Goal: Task Accomplishment & Management: Contribute content

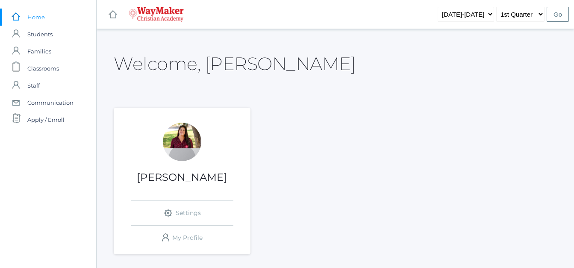
click at [214, 180] on h1 "[PERSON_NAME]" at bounding box center [182, 177] width 137 height 11
click at [192, 144] on div at bounding box center [182, 142] width 38 height 38
click at [42, 68] on span "Classrooms" at bounding box center [43, 68] width 32 height 17
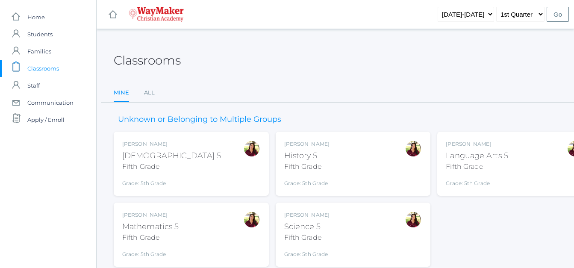
scroll to position [29, 0]
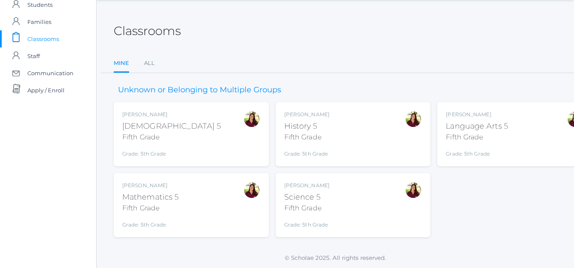
click at [154, 125] on div "[DEMOGRAPHIC_DATA] 5" at bounding box center [171, 127] width 99 height 12
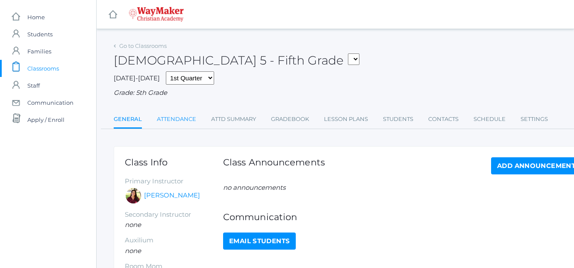
click at [185, 121] on link "Attendance" at bounding box center [176, 119] width 39 height 17
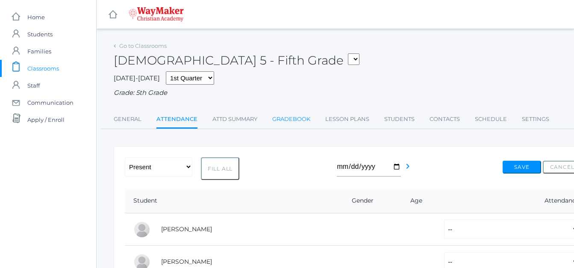
click at [289, 121] on link "Gradebook" at bounding box center [291, 119] width 38 height 17
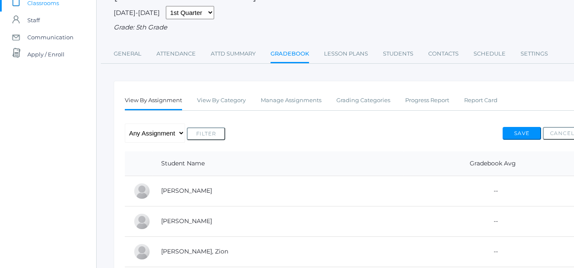
scroll to position [63, 0]
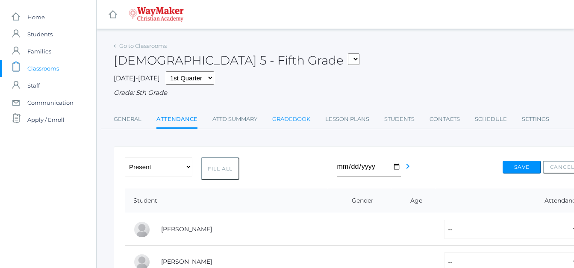
drag, startPoint x: 300, startPoint y: 121, endPoint x: 289, endPoint y: 120, distance: 10.8
click at [289, 120] on link "Gradebook" at bounding box center [291, 119] width 38 height 17
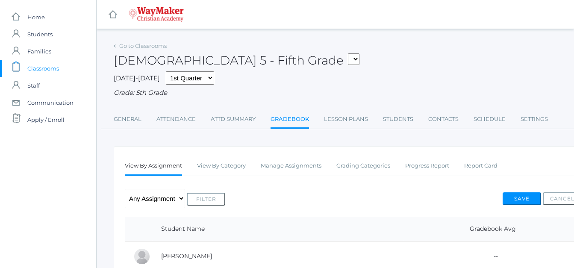
click at [50, 69] on span "Classrooms" at bounding box center [43, 68] width 32 height 17
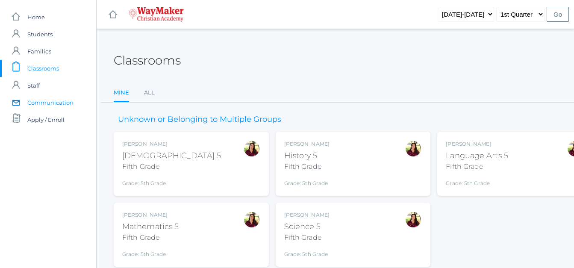
click at [41, 101] on span "Communication" at bounding box center [50, 102] width 46 height 17
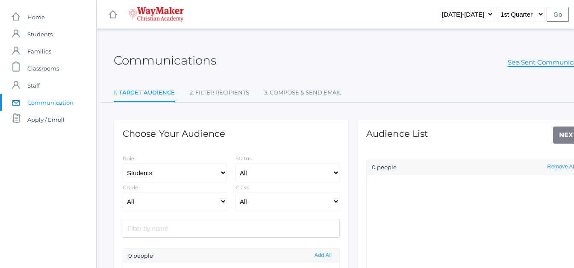
select select "Enrolled"
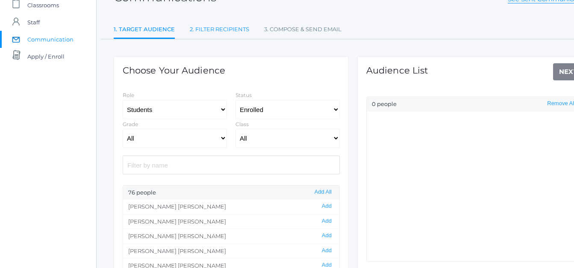
scroll to position [63, 0]
click at [223, 111] on select "Students Staff" at bounding box center [175, 109] width 104 height 19
select select "1"
click at [123, 100] on select "Students Staff" at bounding box center [175, 109] width 104 height 19
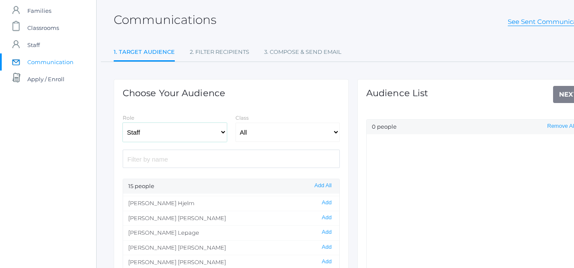
scroll to position [0, 0]
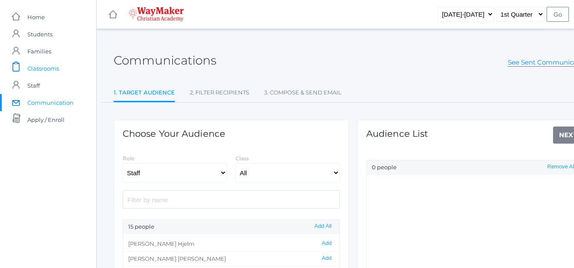
click at [40, 70] on span "Classrooms" at bounding box center [43, 68] width 32 height 17
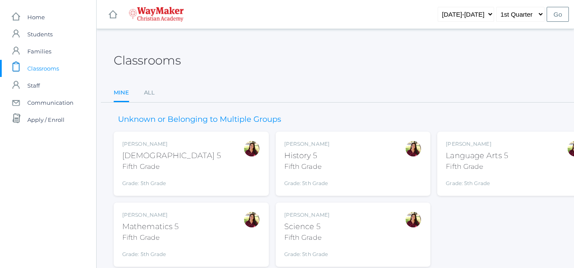
click at [168, 154] on div "[DEMOGRAPHIC_DATA] 5" at bounding box center [171, 156] width 99 height 12
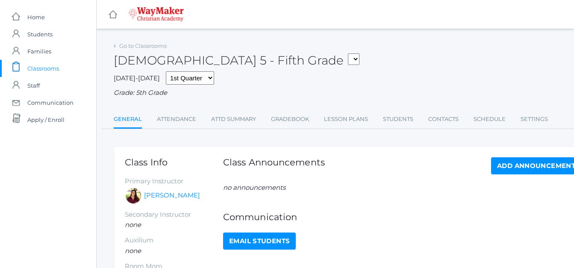
click at [352, 118] on link "Lesson Plans" at bounding box center [346, 119] width 44 height 17
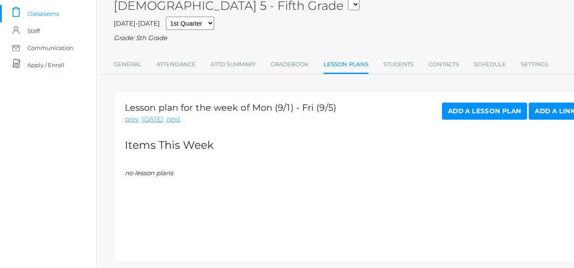
scroll to position [81, 0]
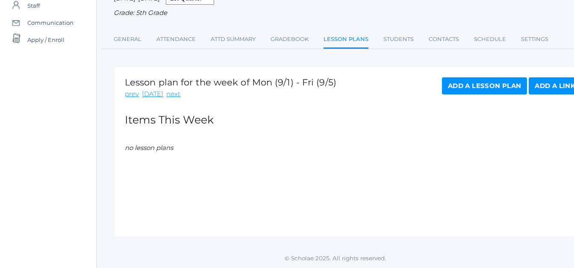
click at [466, 89] on link "Add a Lesson Plan" at bounding box center [484, 85] width 85 height 17
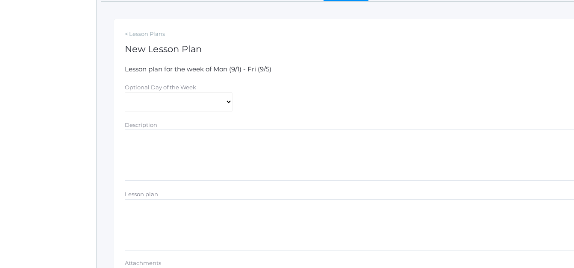
scroll to position [126, 0]
click at [227, 107] on select "Monday Tuesday Wednesday Thursday Friday" at bounding box center [179, 103] width 108 height 19
click at [276, 89] on div "Optional Day of the Week Monday Tuesday Wednesday Thursday Friday" at bounding box center [353, 98] width 465 height 29
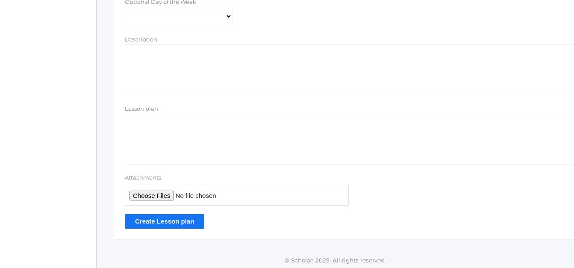
scroll to position [217, 0]
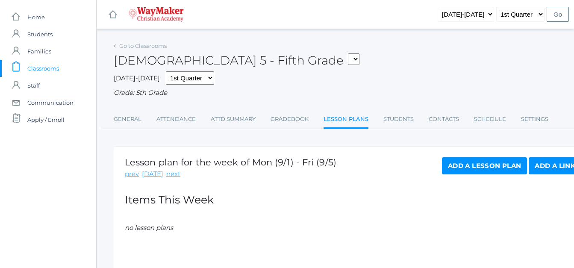
click at [35, 67] on span "Classrooms" at bounding box center [43, 68] width 32 height 17
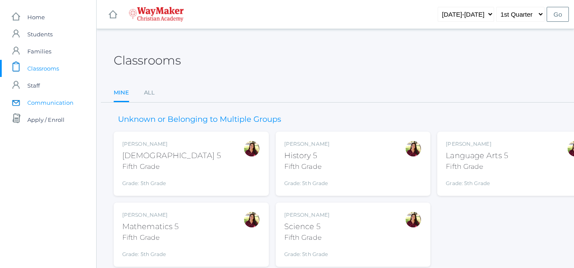
click at [38, 103] on span "Communication" at bounding box center [50, 102] width 46 height 17
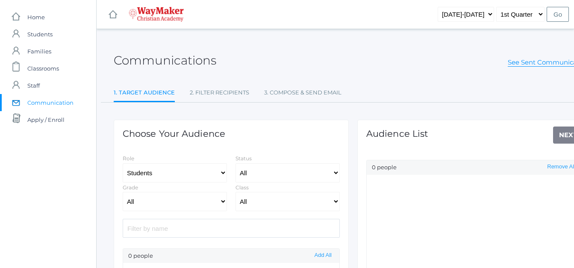
select select "Enrolled"
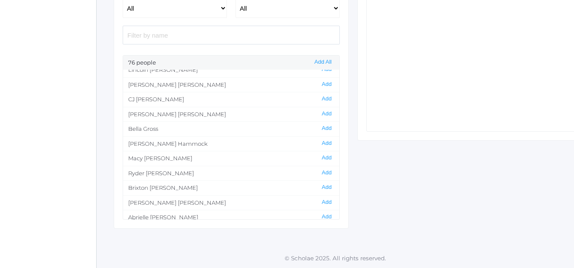
scroll to position [308, 0]
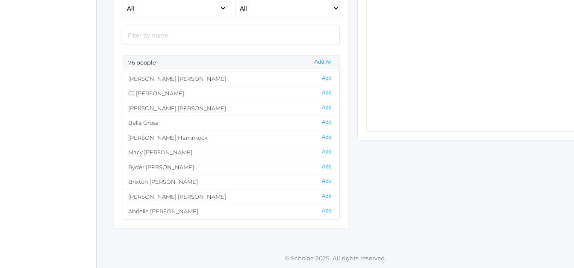
click at [340, 217] on div "Choose Your Audience Role Students Staff Status All Enrolled Grade All Elementa…" at bounding box center [231, 78] width 235 height 302
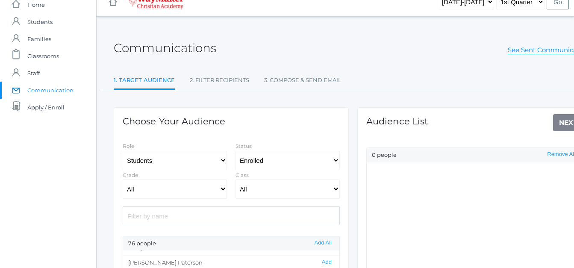
scroll to position [0, 0]
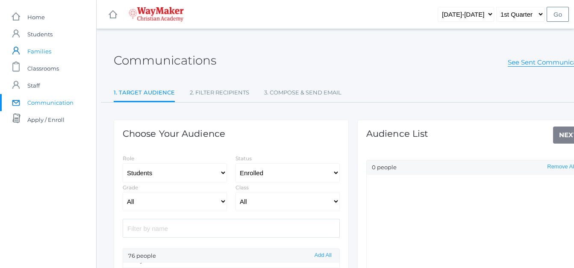
click at [32, 54] on span "Families" at bounding box center [39, 51] width 24 height 17
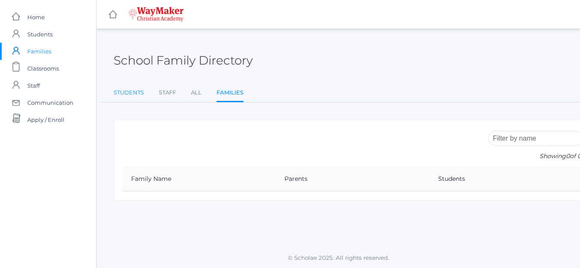
click at [132, 93] on link "Students" at bounding box center [129, 92] width 30 height 17
